Goal: Task Accomplishment & Management: Use online tool/utility

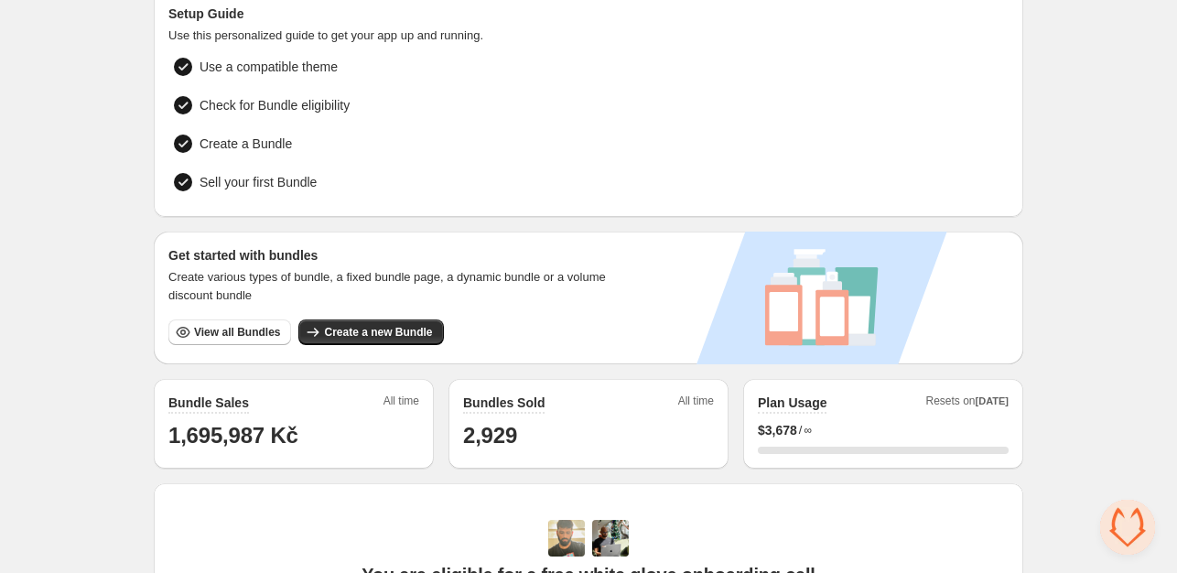
scroll to position [119, 0]
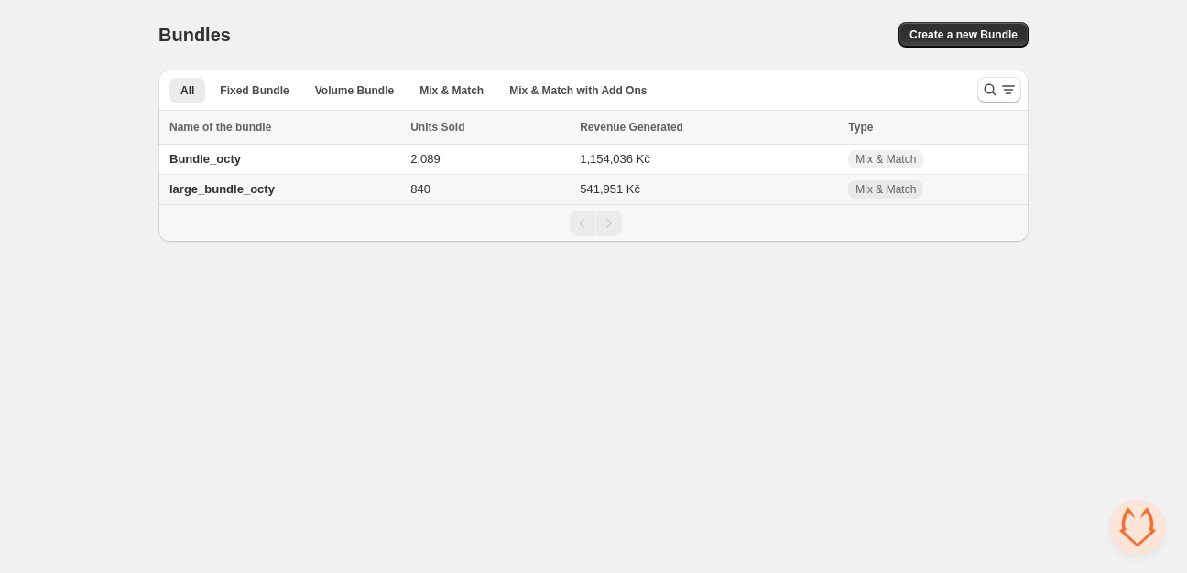
click at [248, 186] on span "large_bundle_octy" at bounding box center [221, 189] width 105 height 14
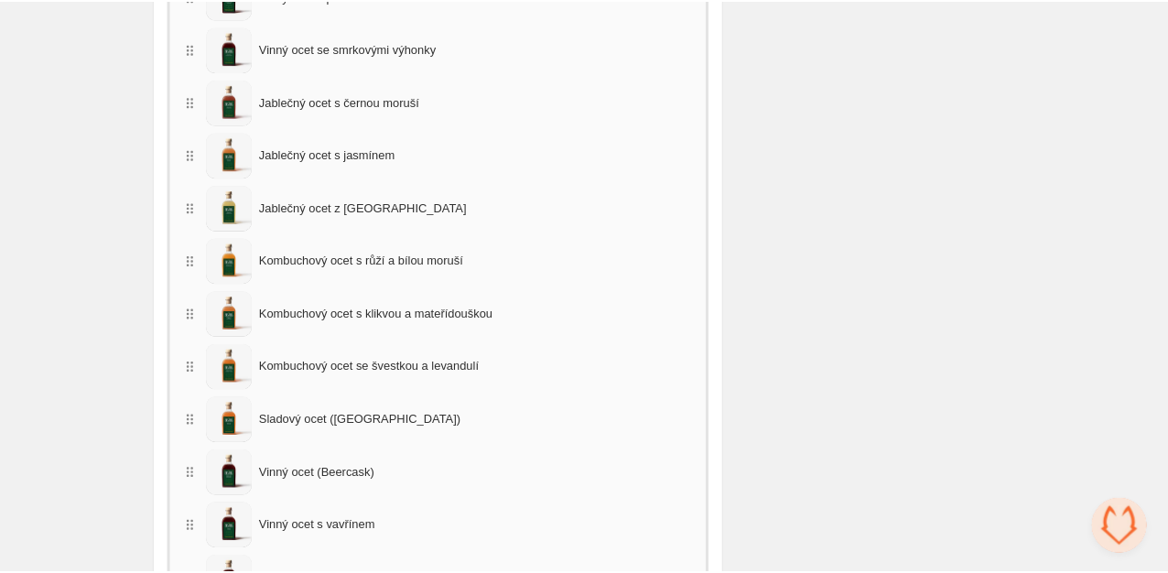
scroll to position [1221, 0]
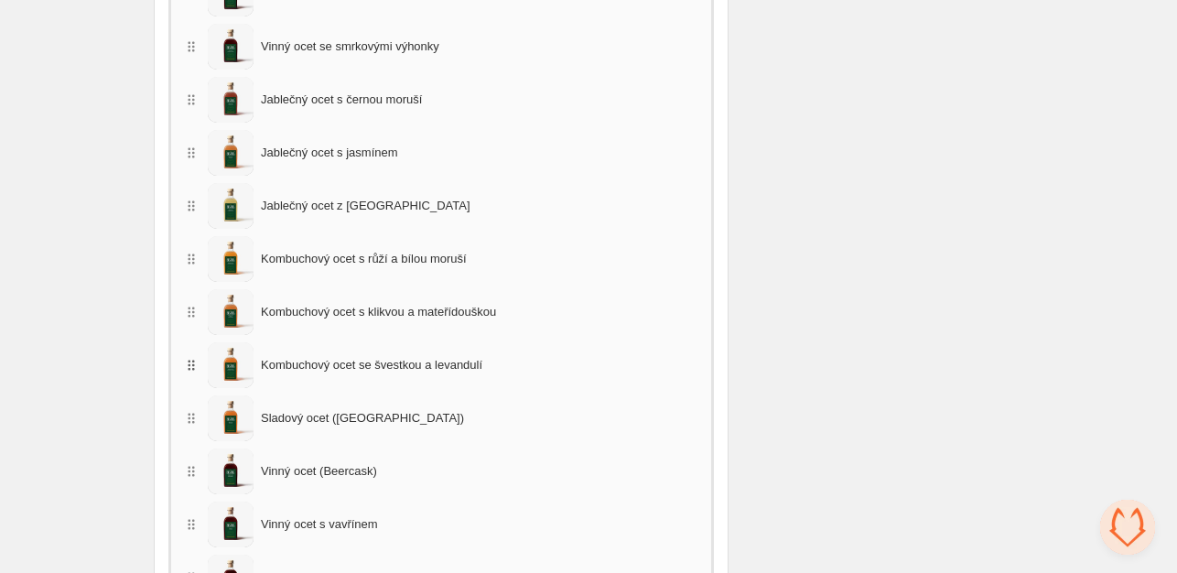
click at [192, 364] on icon "button" at bounding box center [193, 365] width 3 height 3
